Goal: Information Seeking & Learning: Understand process/instructions

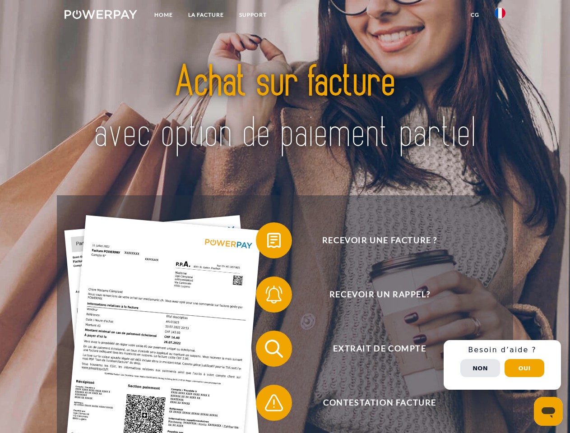
click at [101, 16] on img at bounding box center [101, 14] width 73 height 9
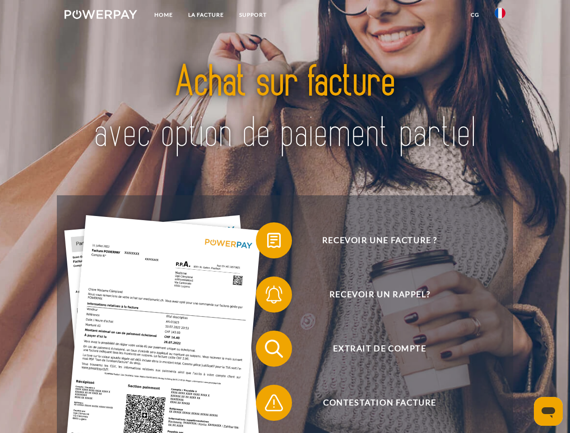
click at [500, 16] on img at bounding box center [500, 13] width 11 height 11
click at [475, 15] on link "CG" at bounding box center [475, 15] width 24 height 16
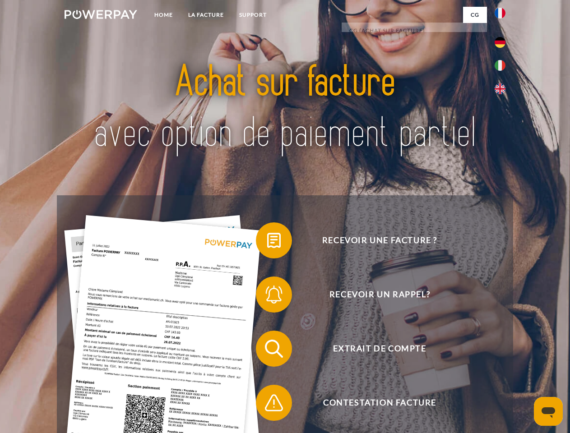
click at [267, 242] on span at bounding box center [260, 240] width 45 height 45
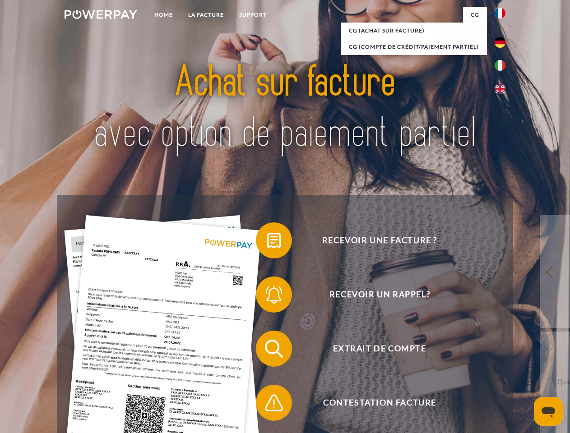
click at [267, 296] on span at bounding box center [260, 294] width 45 height 45
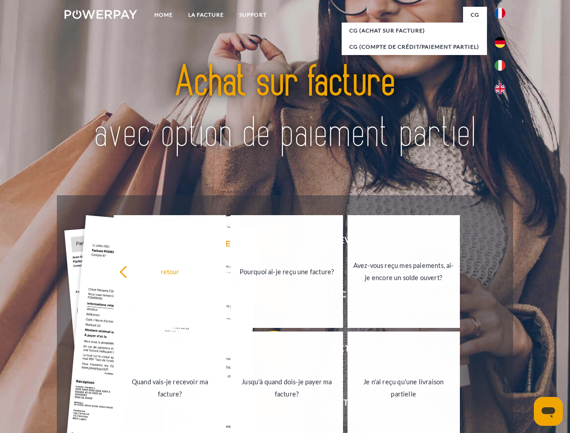
click at [267, 351] on link "Jusqu'à quand dois-je payer ma facture?" at bounding box center [287, 388] width 112 height 113
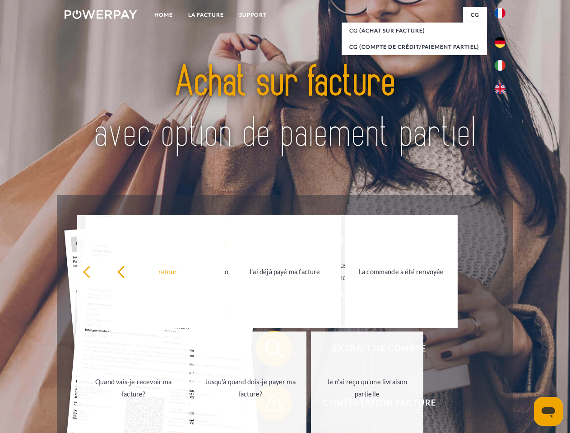
click at [311, 405] on link "Je n'ai reçu qu'une livraison partielle" at bounding box center [367, 388] width 112 height 113
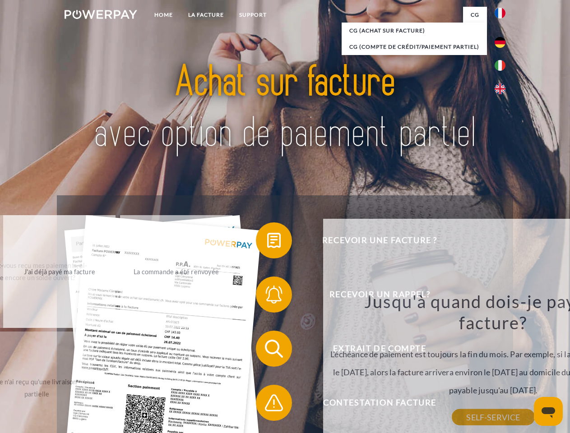
click at [502, 365] on div "Recevoir une facture ? Recevoir un rappel? Extrait de compte retour" at bounding box center [285, 375] width 456 height 361
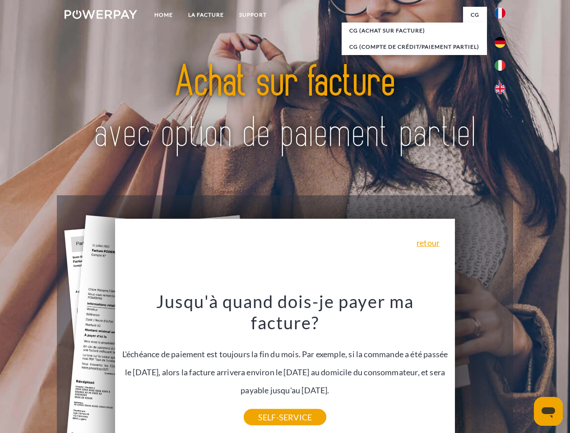
click at [480, 367] on span "Extrait de compte" at bounding box center [379, 349] width 221 height 36
click at [524, 368] on header "Home LA FACTURE Support" at bounding box center [285, 311] width 570 height 623
